Goal: Task Accomplishment & Management: Use online tool/utility

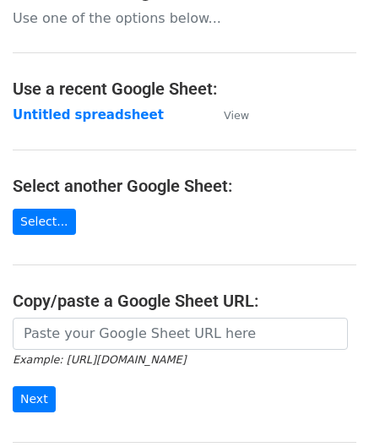
scroll to position [169, 0]
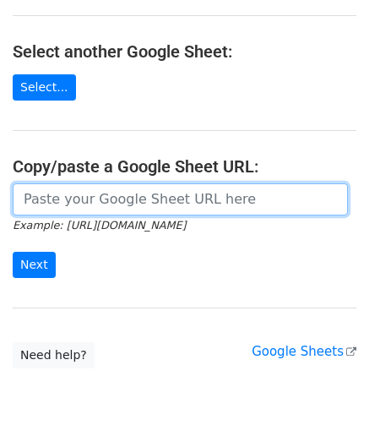
click at [73, 207] on input "url" at bounding box center [180, 199] width 335 height 32
paste input "[URL][DOMAIN_NAME]"
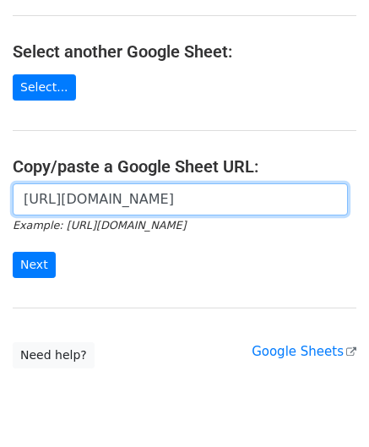
scroll to position [0, 390]
type input "[URL][DOMAIN_NAME]"
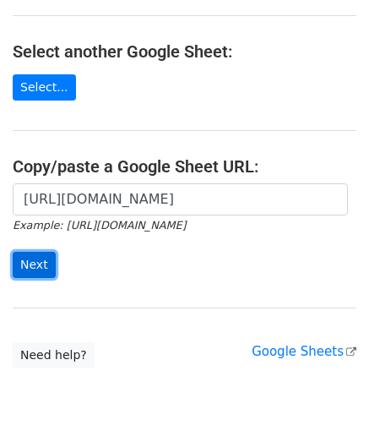
click at [37, 252] on input "Next" at bounding box center [34, 265] width 43 height 26
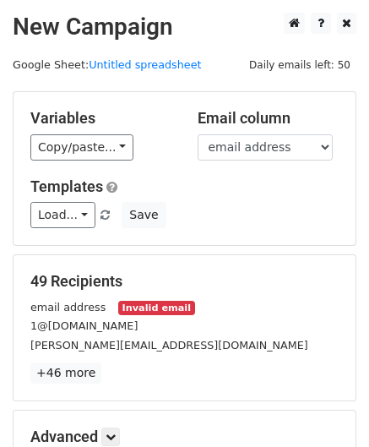
scroll to position [206, 0]
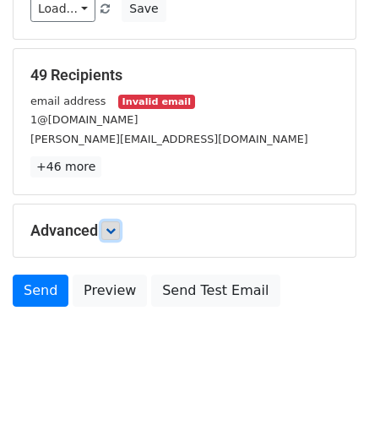
click at [120, 227] on link at bounding box center [110, 230] width 19 height 19
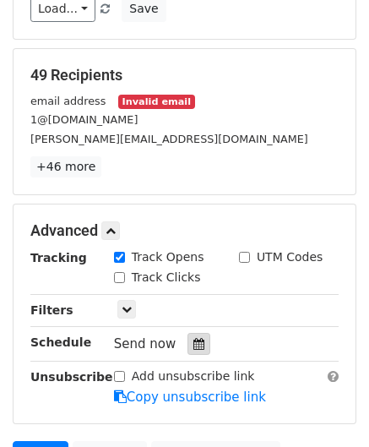
click at [193, 339] on icon at bounding box center [198, 344] width 11 height 12
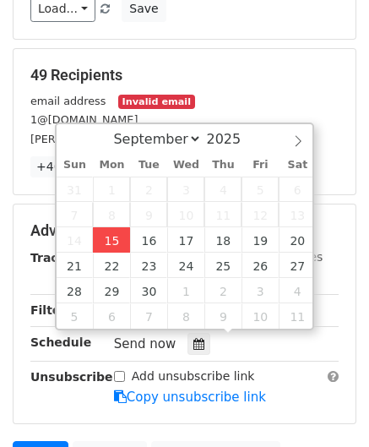
type input "[DATE] 12:00"
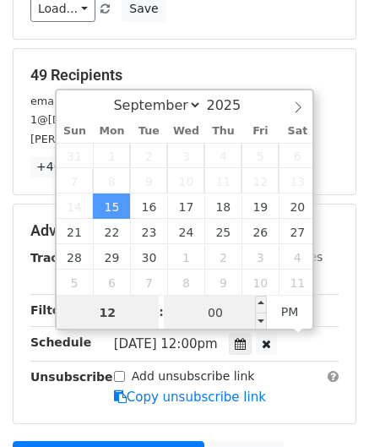
paste input "1"
type input "11"
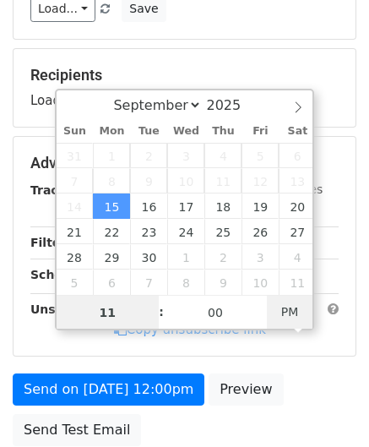
type input "[DATE] 11:00"
click at [295, 307] on span "AM" at bounding box center [290, 312] width 46 height 34
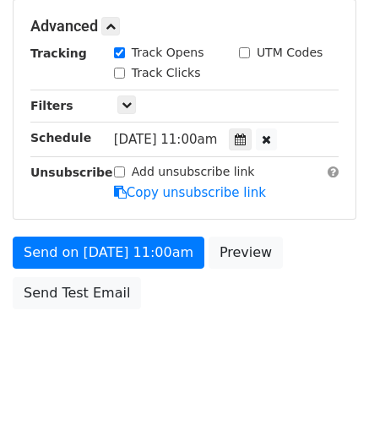
scroll to position [410, 0]
